Goal: Task Accomplishment & Management: Complete application form

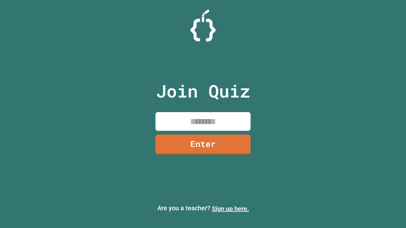
click at [230, 209] on link "Sign up here." at bounding box center [230, 209] width 37 height 8
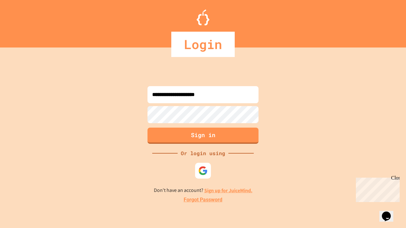
type input "**********"
